Goal: Task Accomplishment & Management: Use online tool/utility

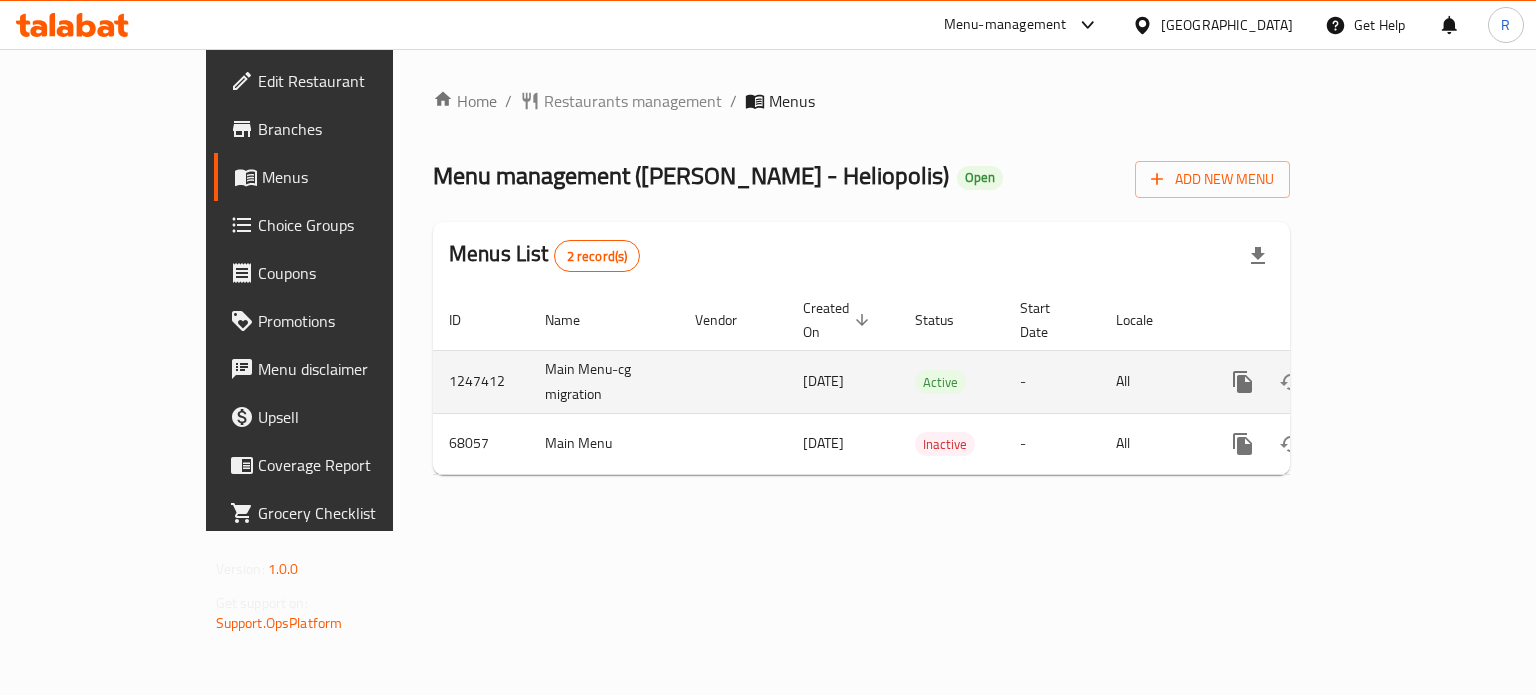
click at [1411, 379] on div "enhanced table" at bounding box center [1315, 382] width 192 height 48
click at [1399, 370] on icon "enhanced table" at bounding box center [1387, 382] width 24 height 24
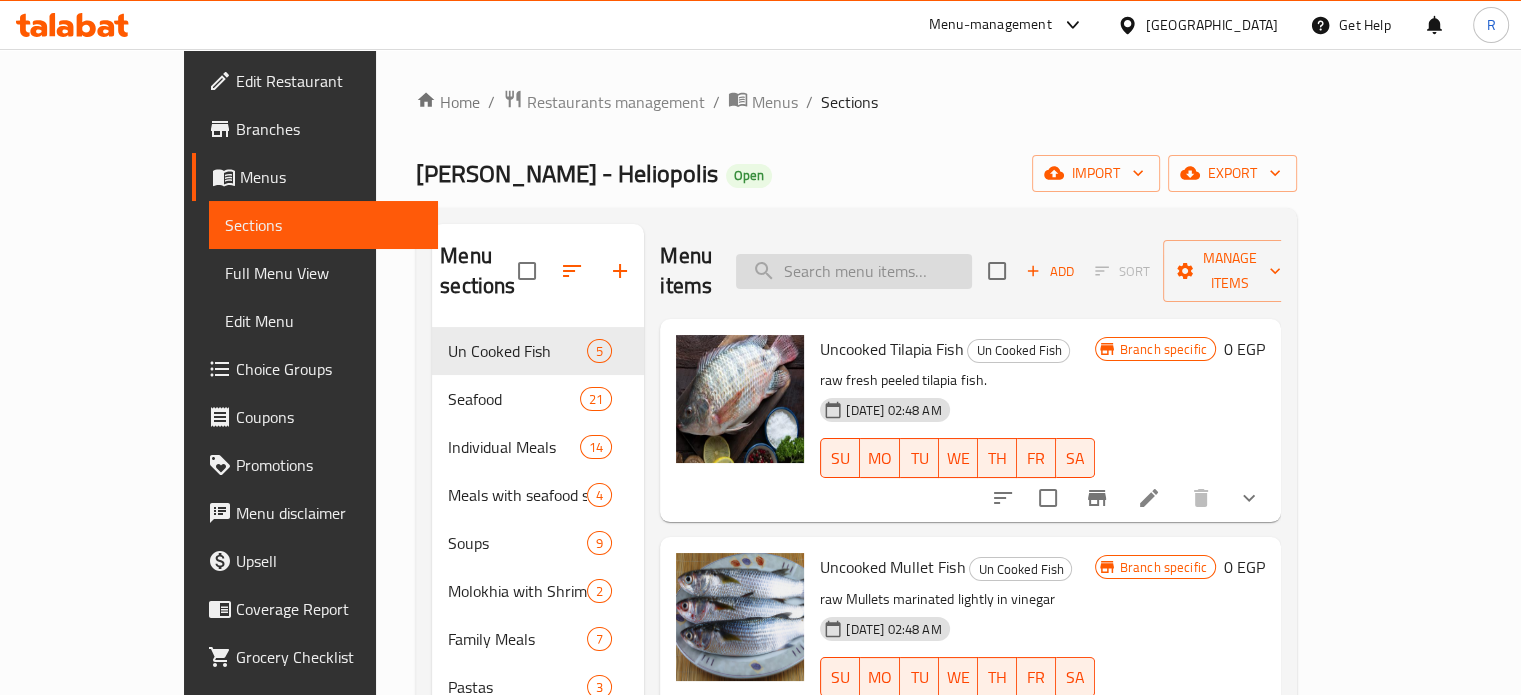
click at [949, 264] on input "search" at bounding box center [854, 271] width 236 height 35
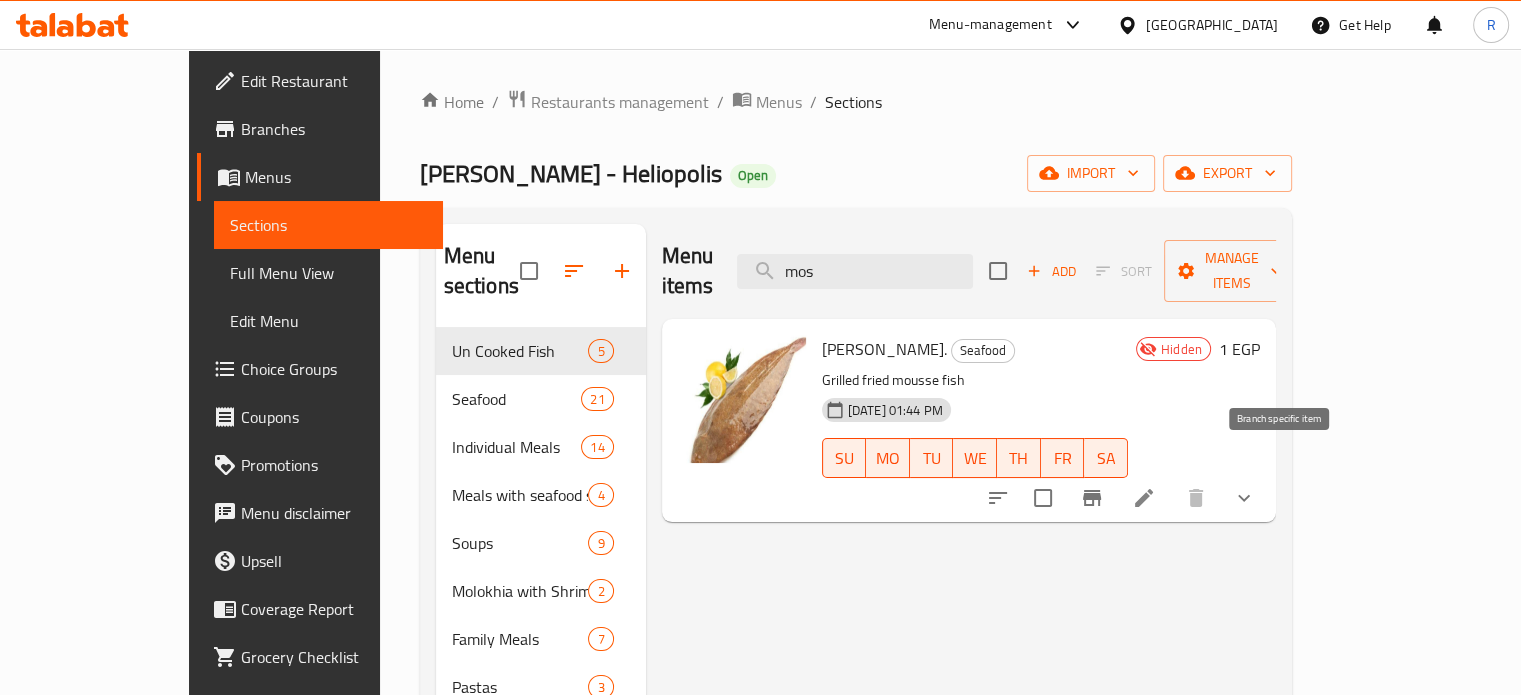
type input "mos"
click at [1116, 474] on button "Branch-specific-item" at bounding box center [1092, 498] width 48 height 48
click at [1156, 486] on icon at bounding box center [1144, 498] width 24 height 24
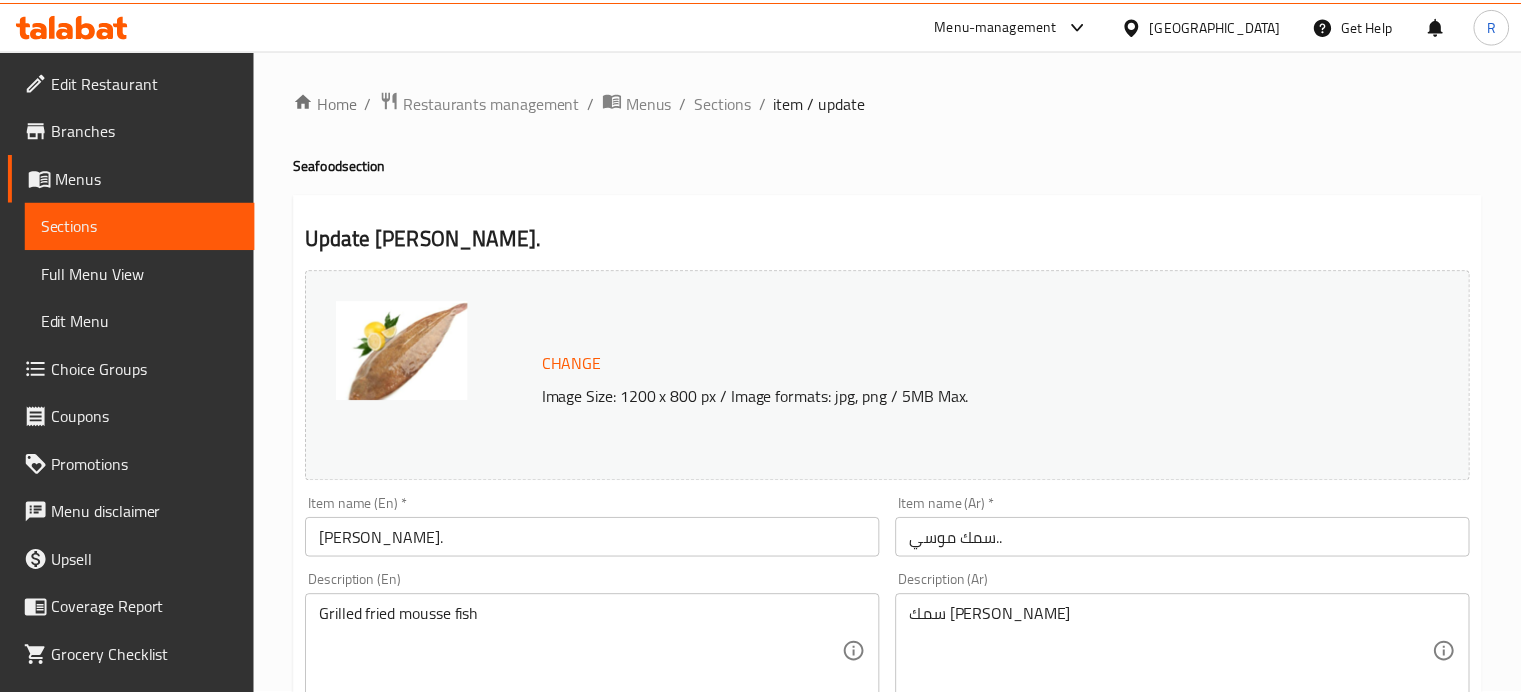
scroll to position [779, 0]
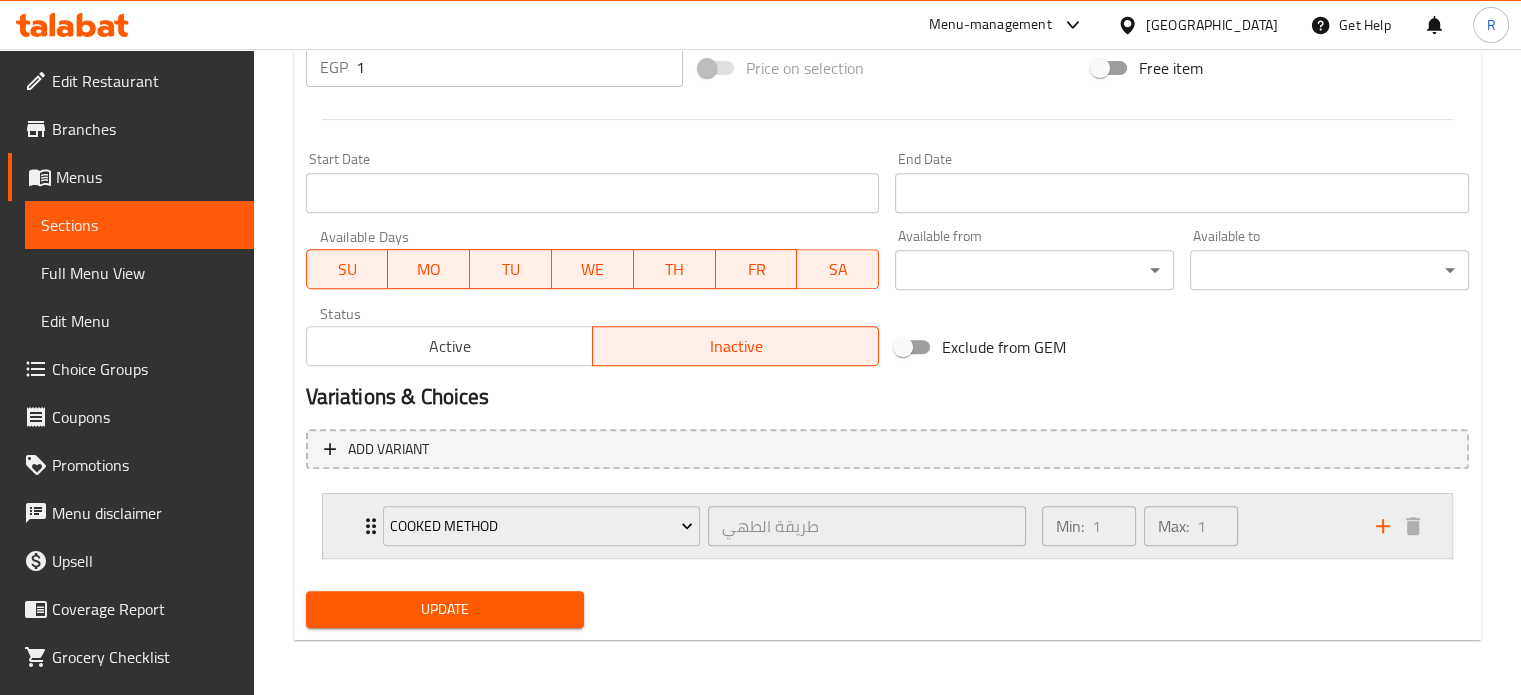
click at [374, 518] on div "Cooked Method طريقة الطهي ​" at bounding box center [705, 526] width 668 height 64
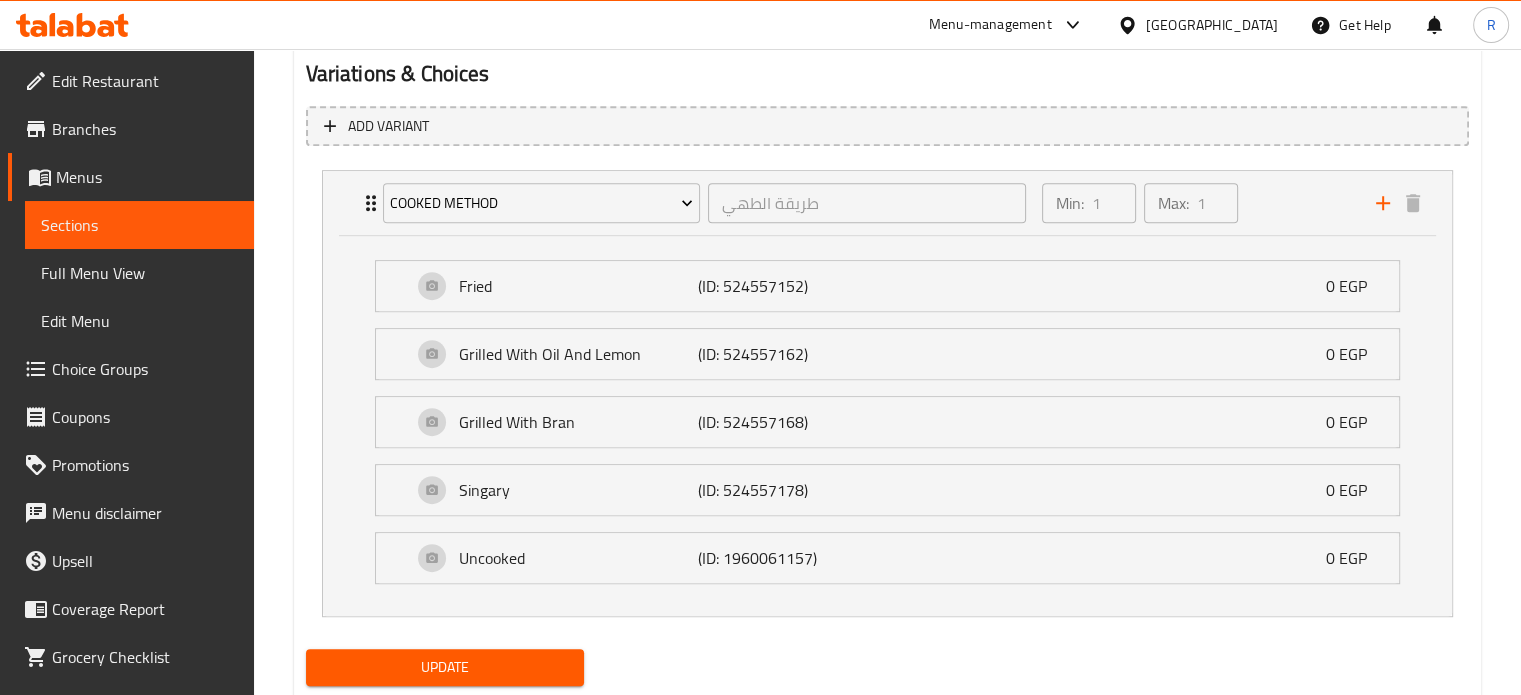
scroll to position [1106, 0]
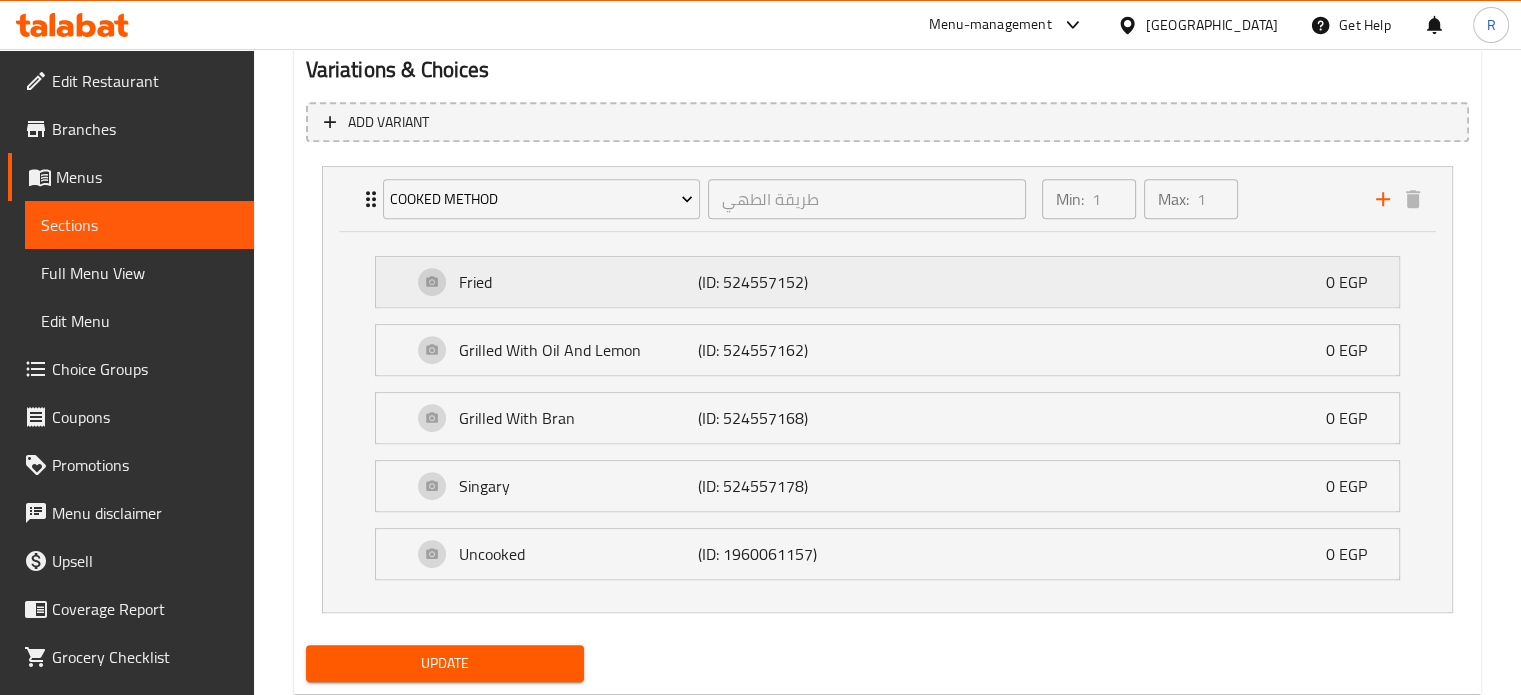
click at [546, 283] on p "Fried" at bounding box center [579, 282] width 240 height 24
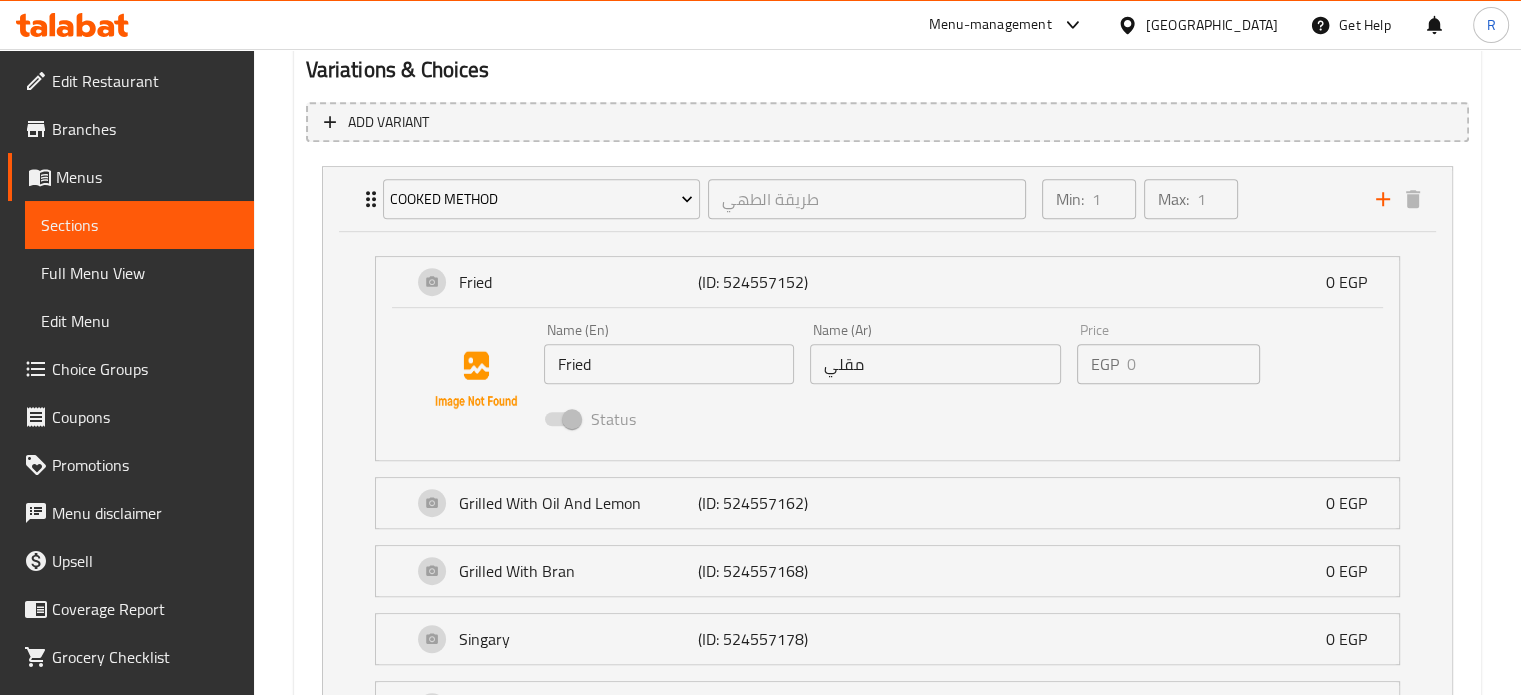
click at [553, 531] on li "Grilled With Oil And Lemon (ID: 524557162) 0 EGP Name (En) Grilled With Oil And…" at bounding box center [887, 503] width 1057 height 68
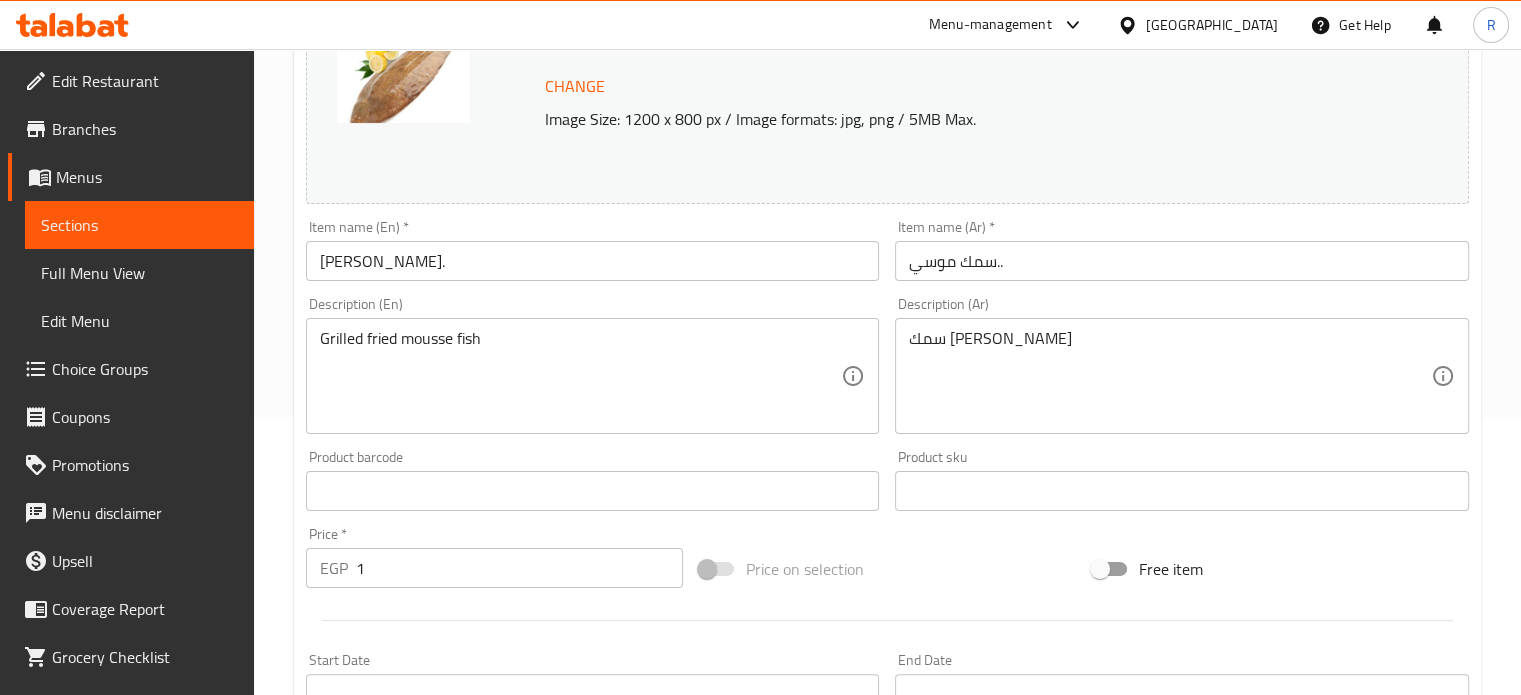
scroll to position [0, 0]
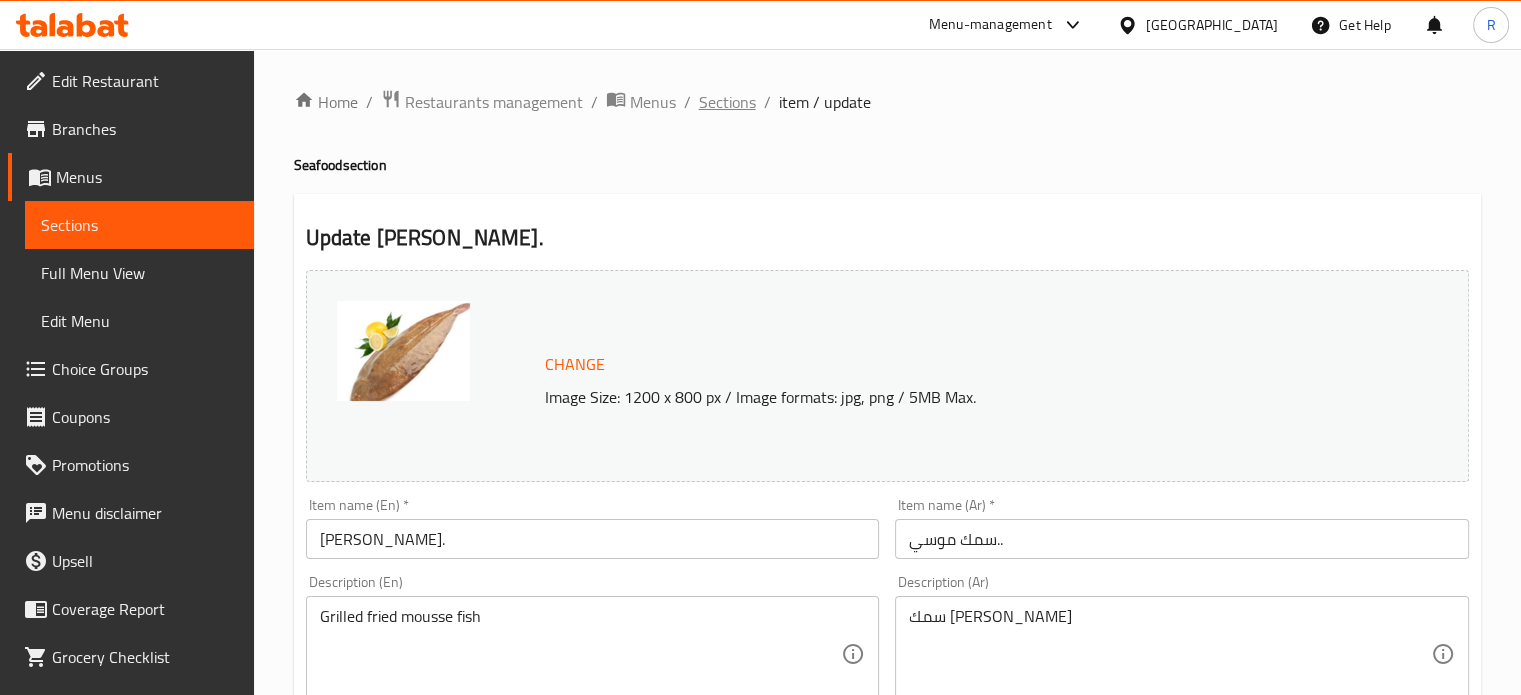
click at [708, 107] on span "Sections" at bounding box center [727, 102] width 57 height 24
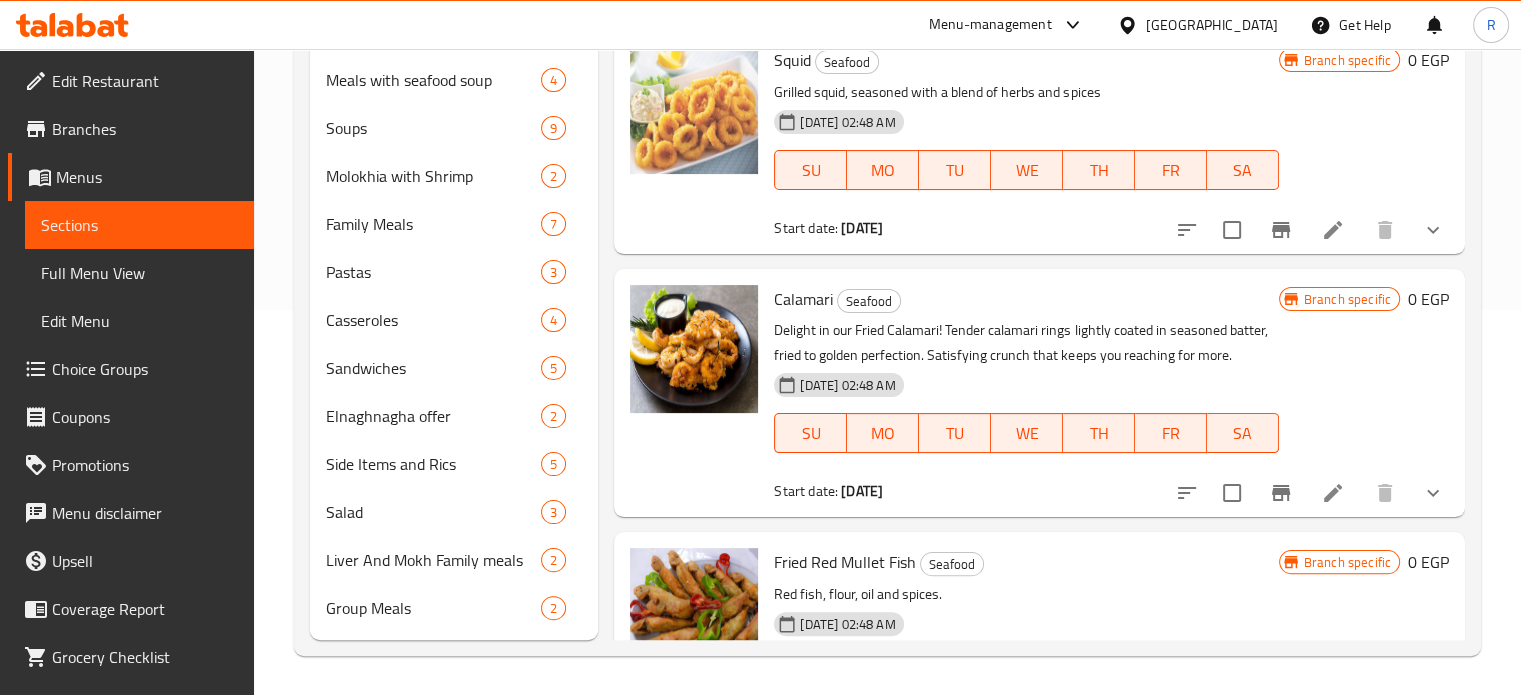
scroll to position [1434, 0]
